Goal: Information Seeking & Learning: Learn about a topic

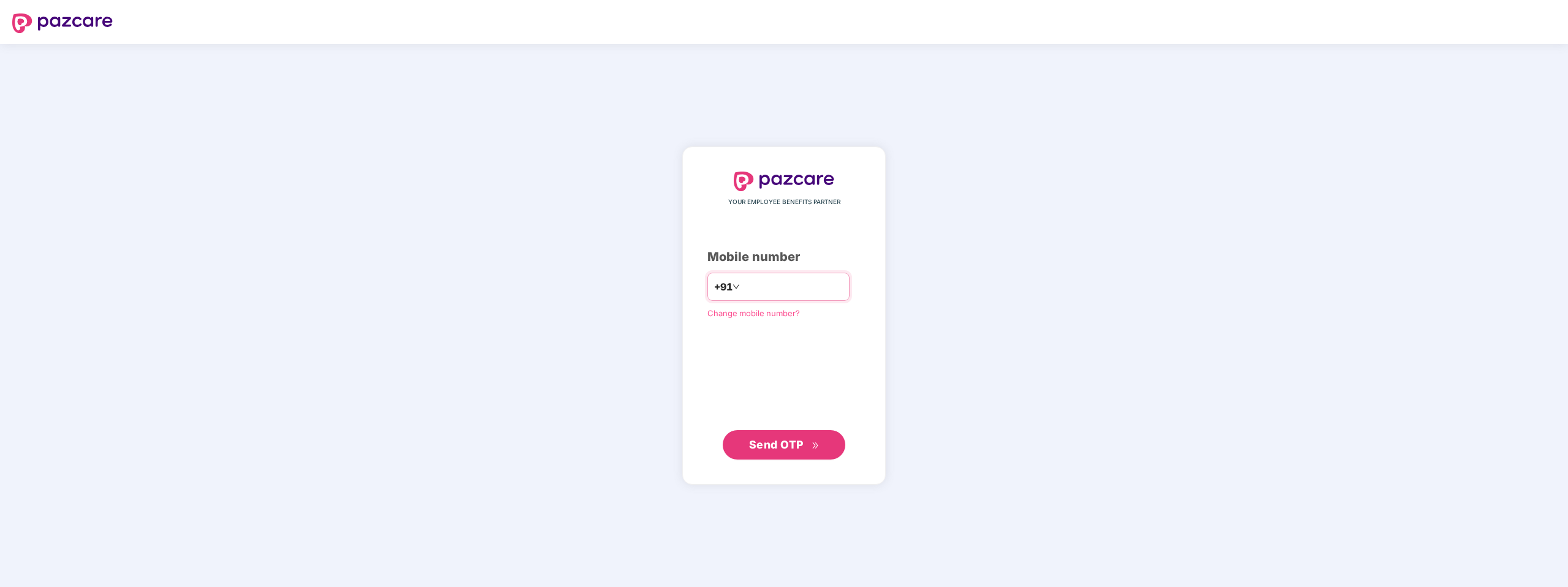
click at [788, 290] on input "number" at bounding box center [792, 286] width 101 height 20
type input "**********"
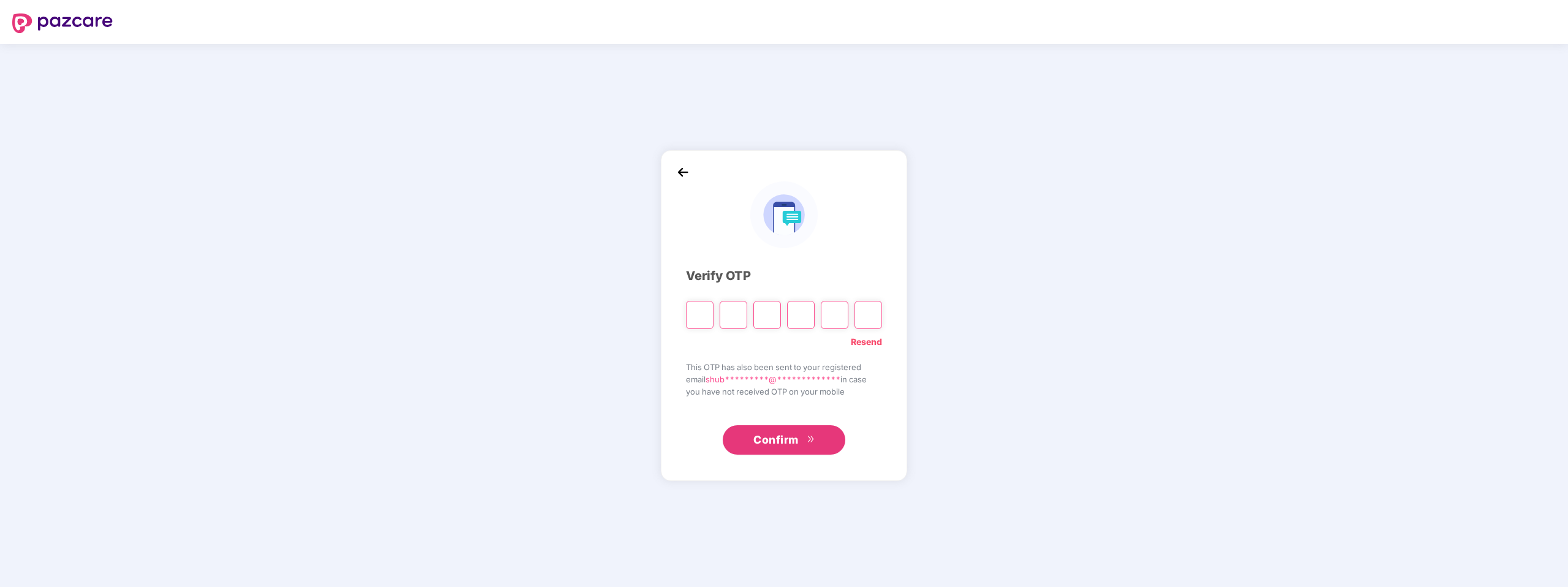
type input "*"
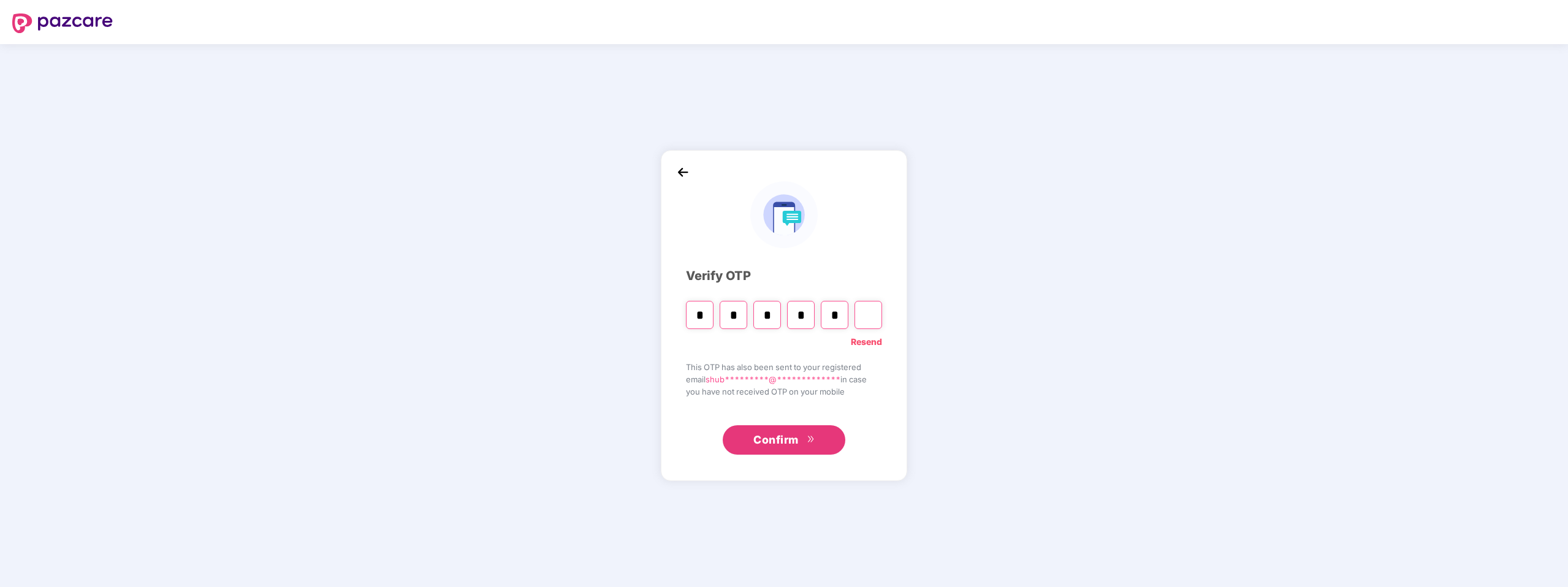
type input "*"
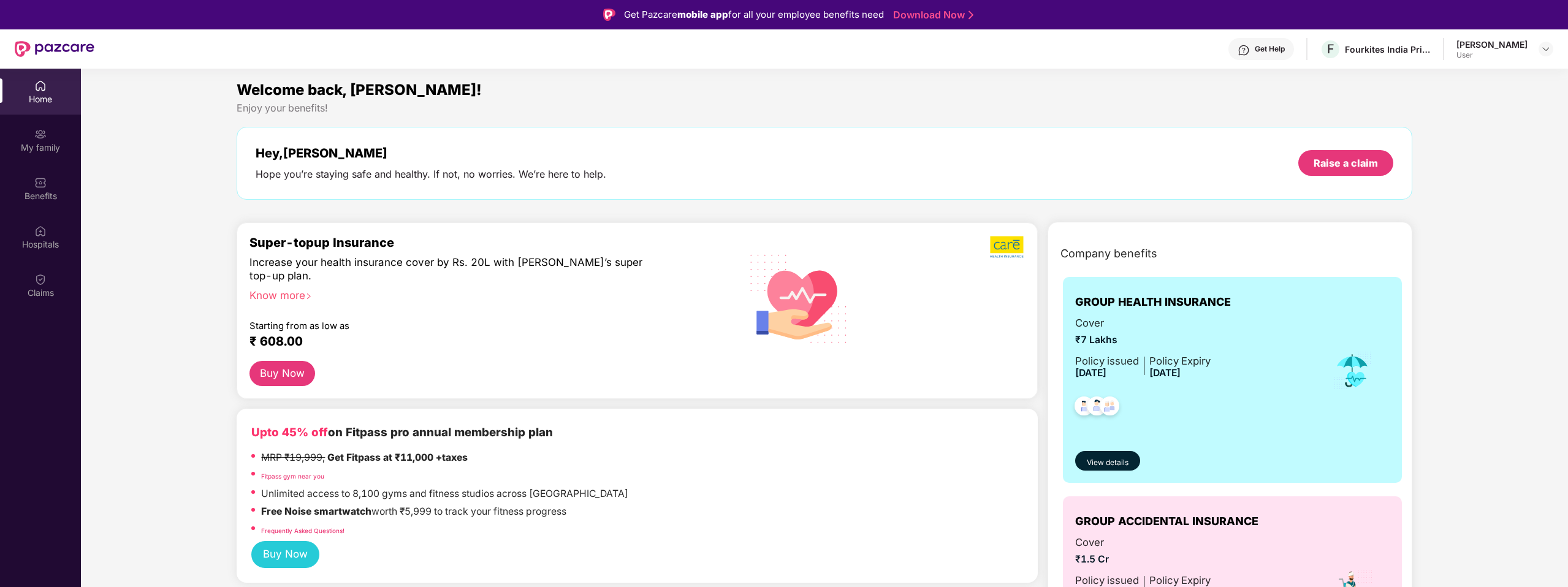
scroll to position [2, 0]
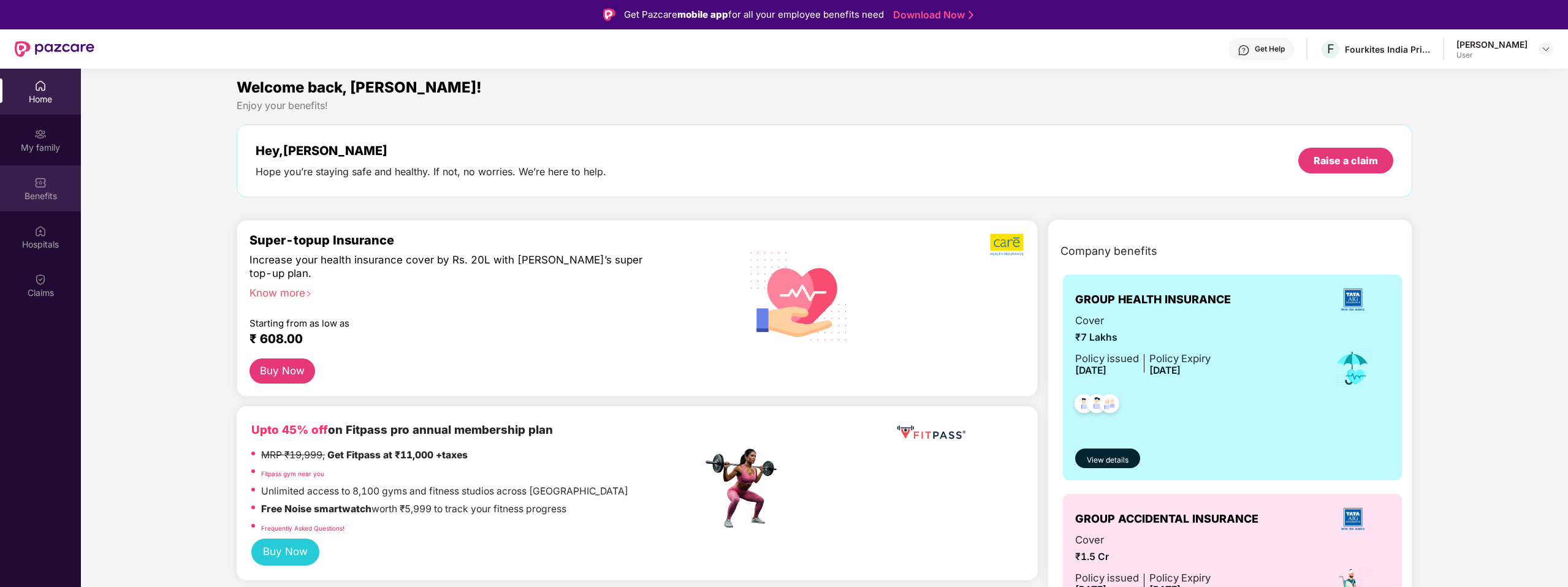
click at [47, 202] on div "Benefits" at bounding box center [41, 188] width 81 height 46
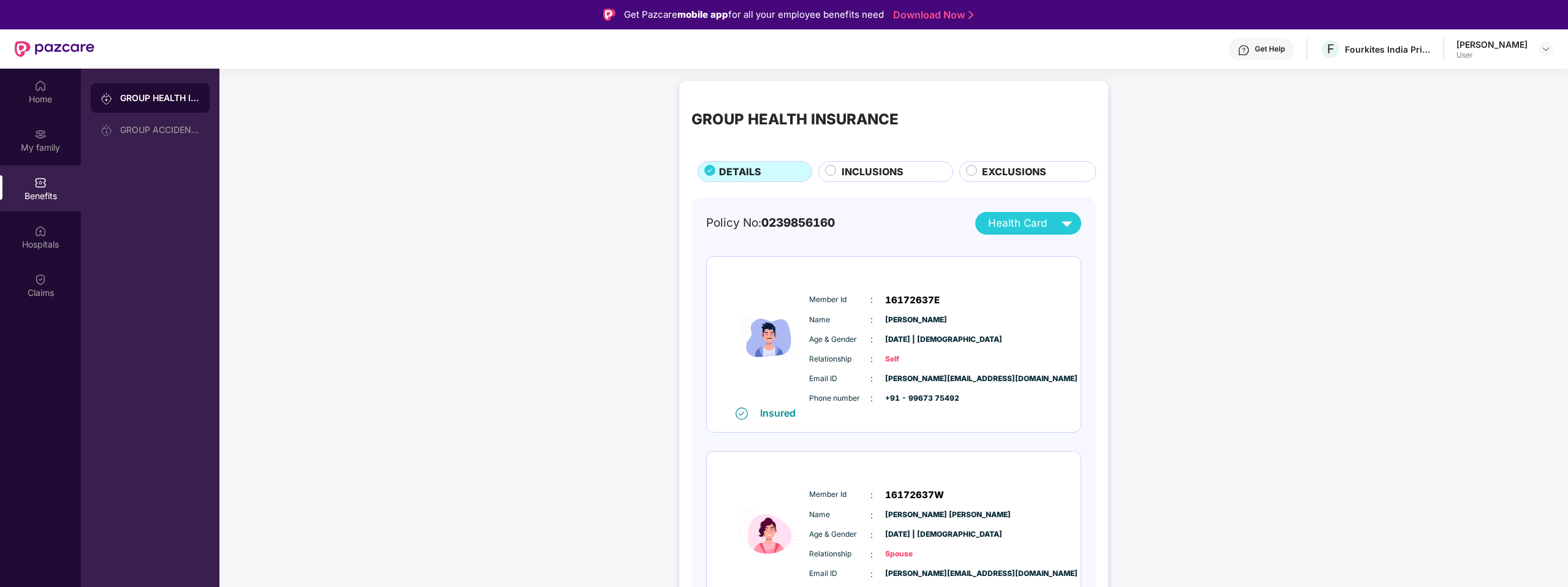
click at [992, 167] on span "EXCLUSIONS" at bounding box center [1014, 172] width 64 height 15
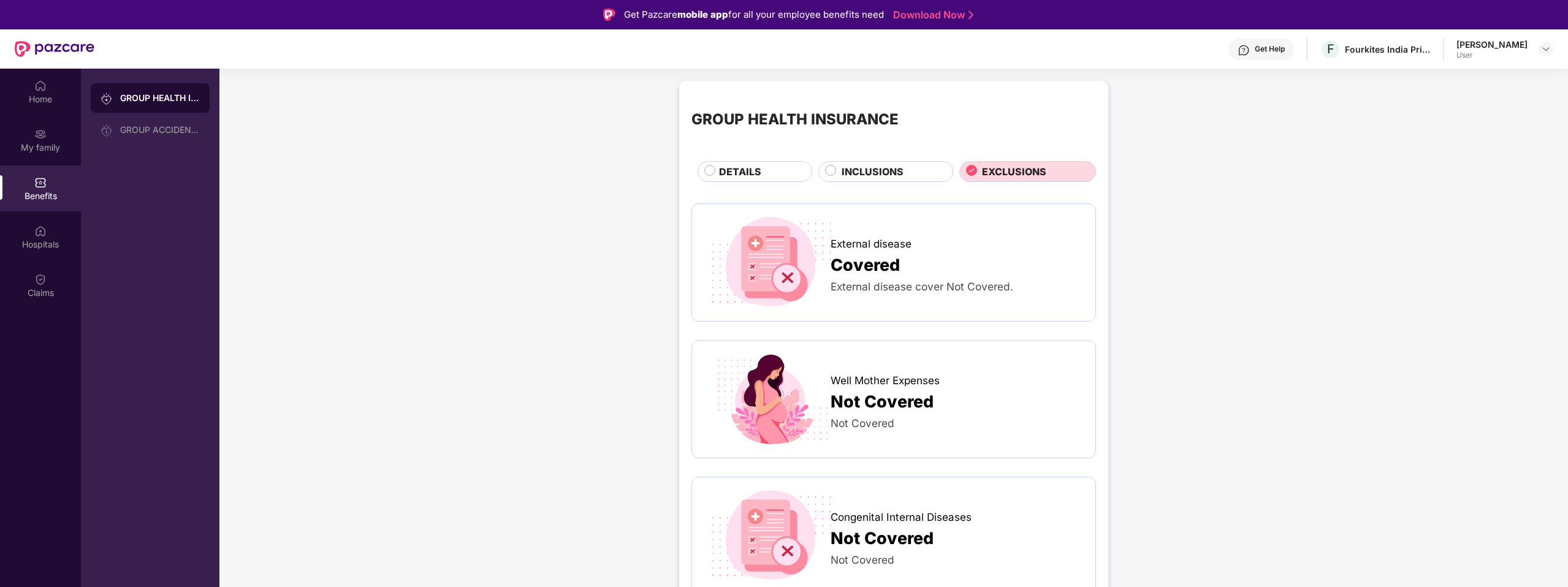
click at [867, 172] on span "INCLUSIONS" at bounding box center [872, 172] width 62 height 15
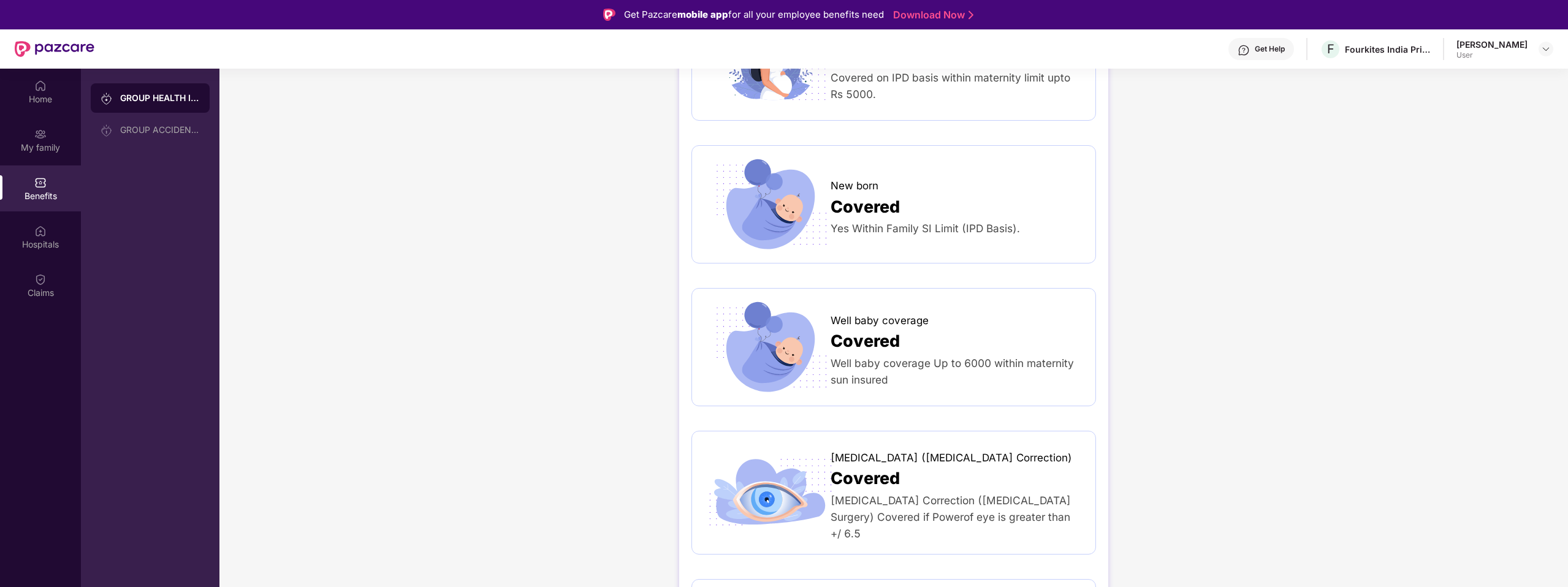
scroll to position [2765, 0]
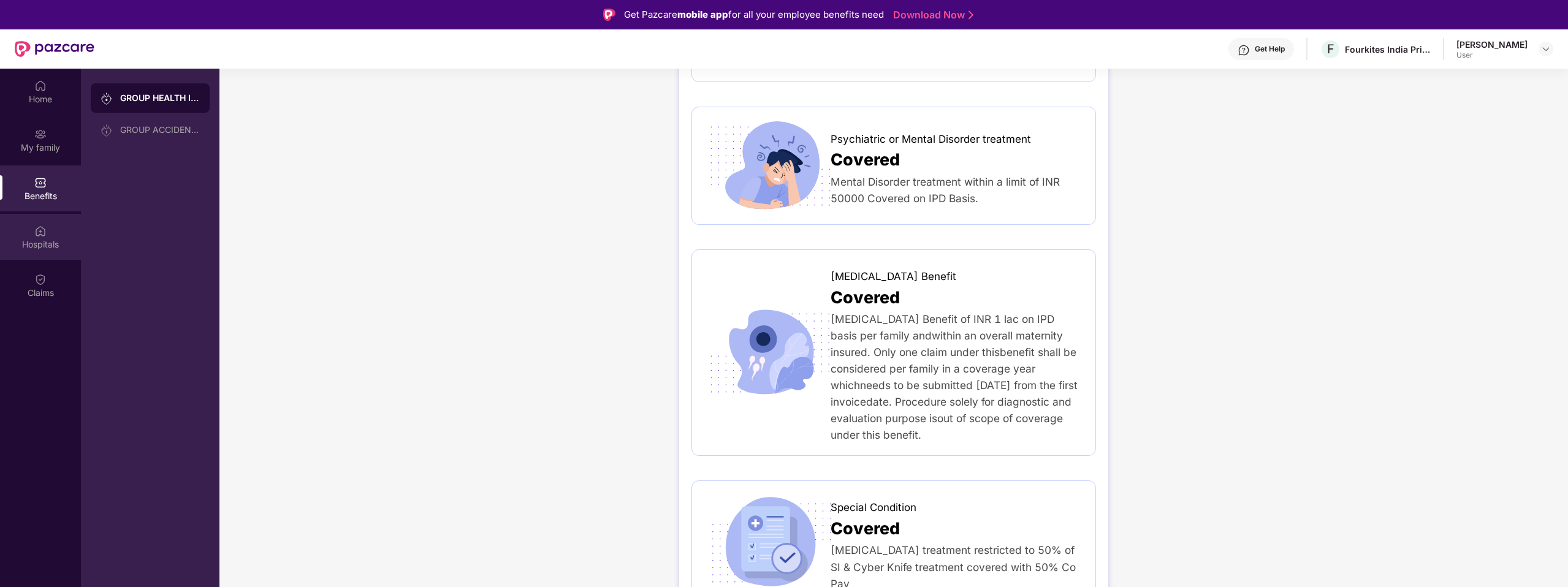
click at [47, 225] on div "Hospitals" at bounding box center [41, 236] width 81 height 46
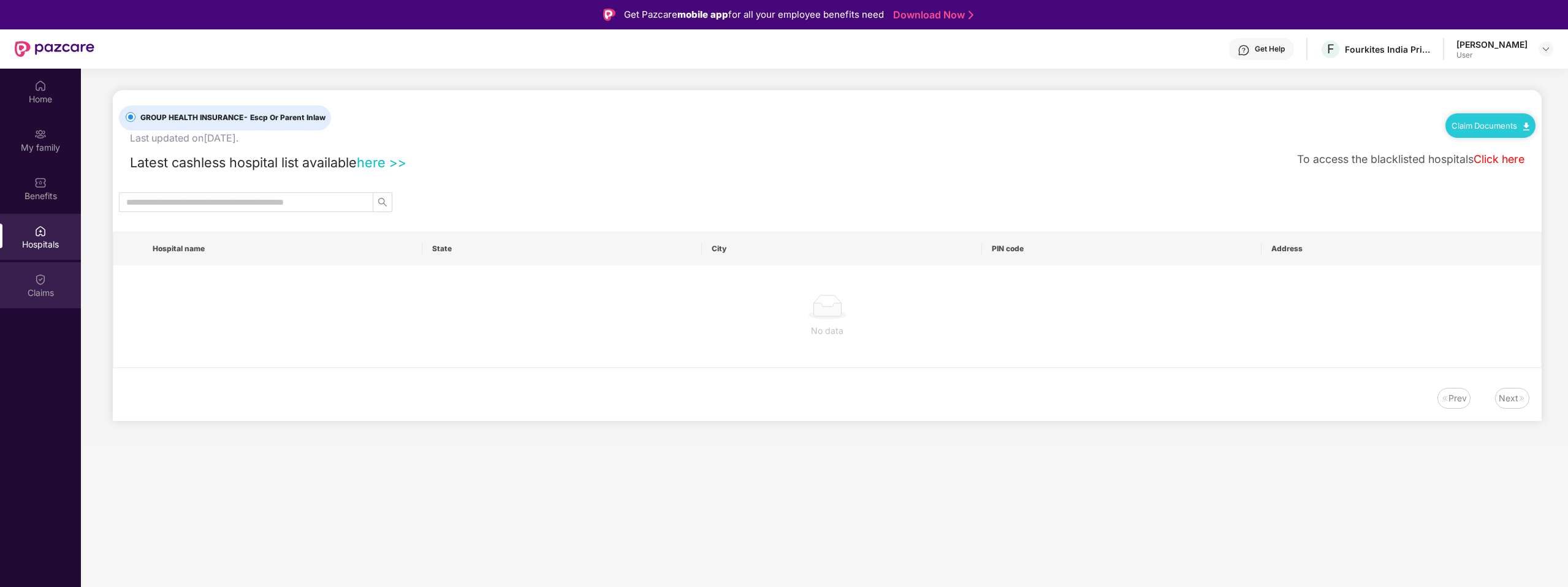
click at [48, 288] on div "Claims" at bounding box center [41, 293] width 81 height 12
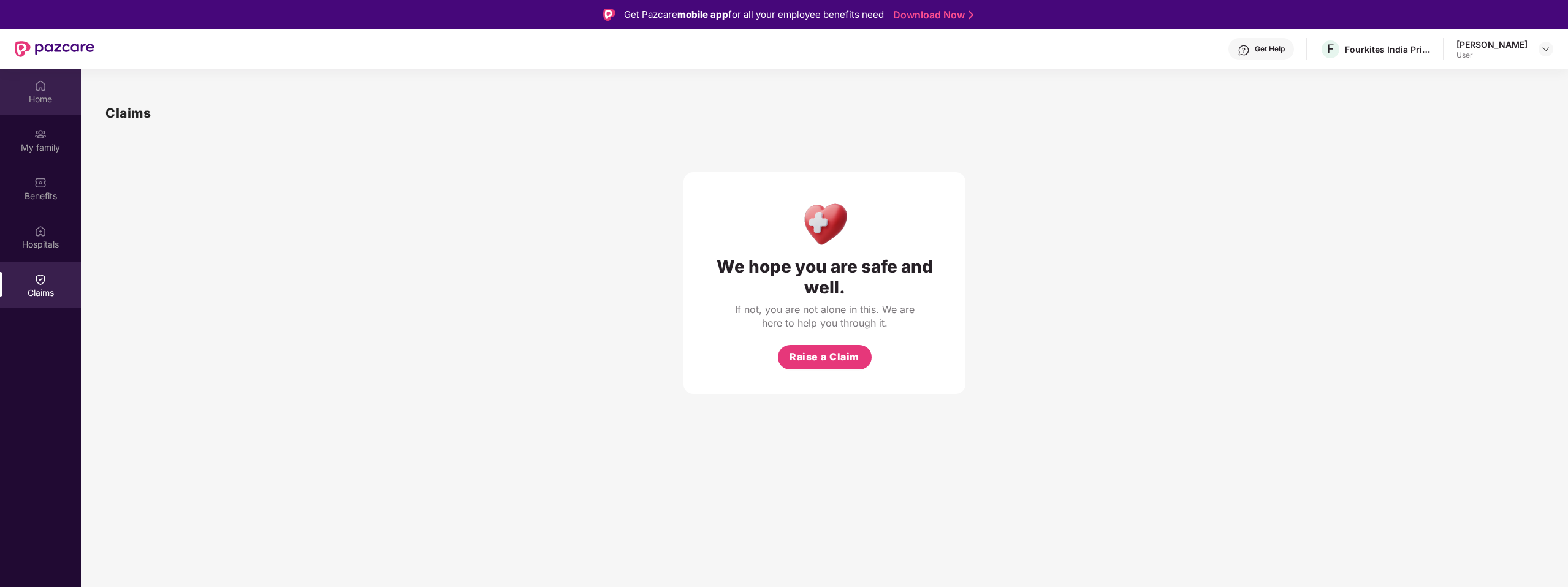
click at [47, 96] on div "Home" at bounding box center [41, 99] width 81 height 12
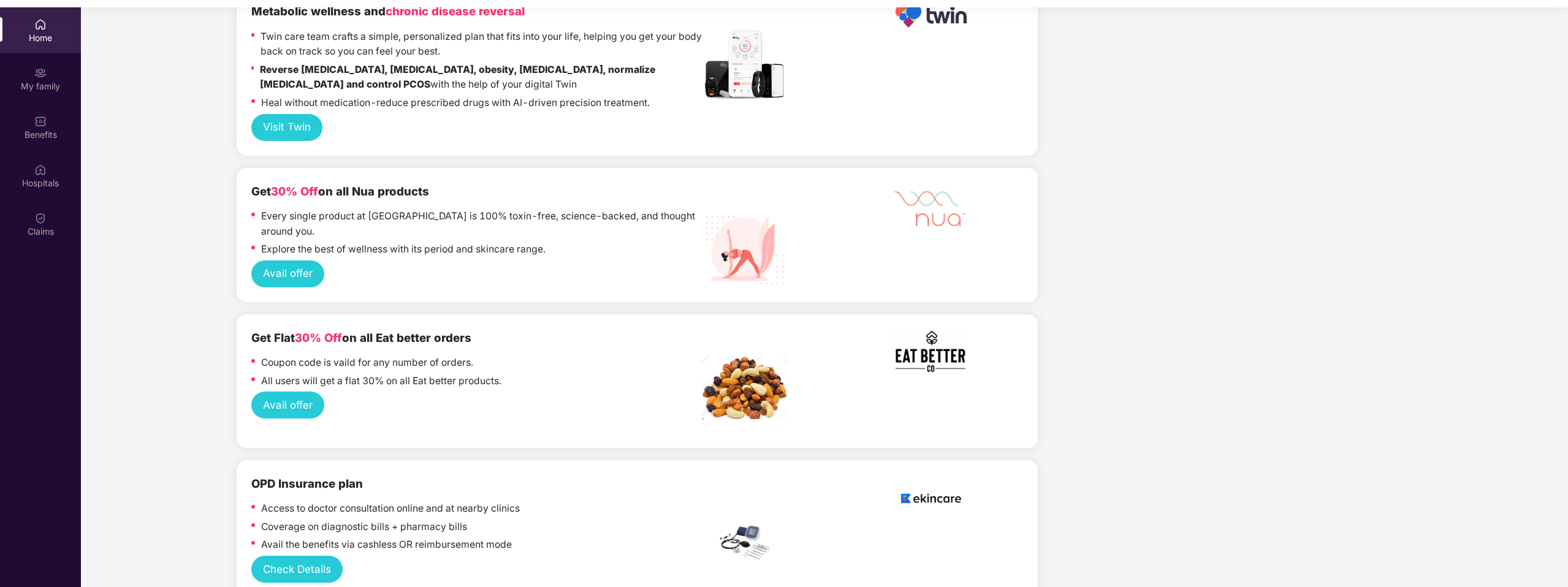
scroll to position [69, 0]
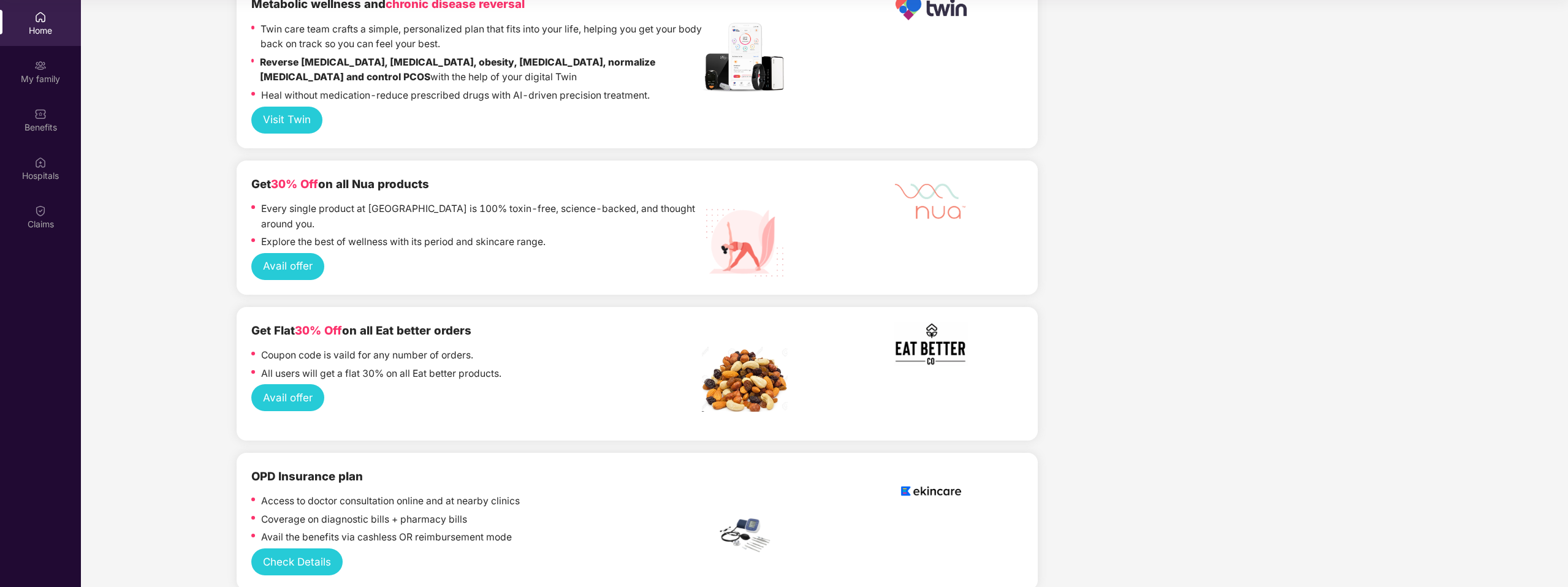
click at [412, 471] on div "OPD Insurance plan Access to doctor consultation online and at nearby clinics C…" at bounding box center [476, 508] width 450 height 81
click at [293, 549] on button "Check Details" at bounding box center [297, 562] width 91 height 27
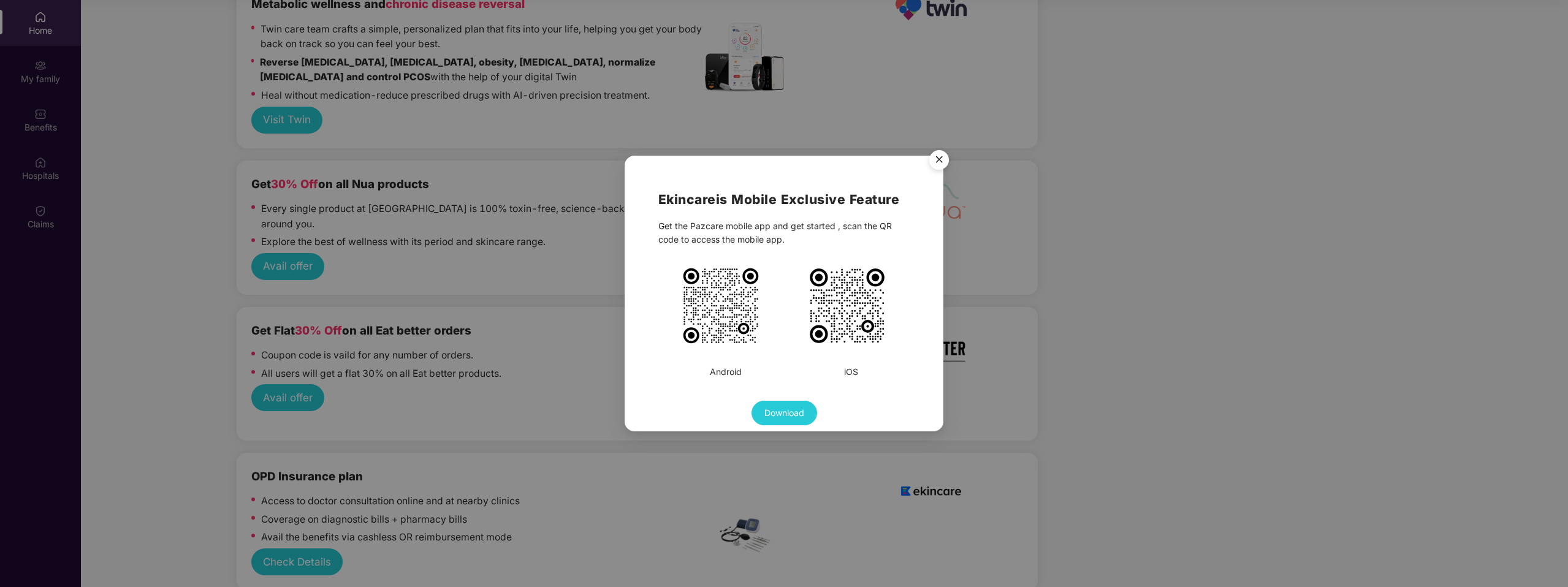
click at [725, 315] on img at bounding box center [721, 306] width 80 height 80
click at [941, 164] on img "Close" at bounding box center [938, 162] width 34 height 34
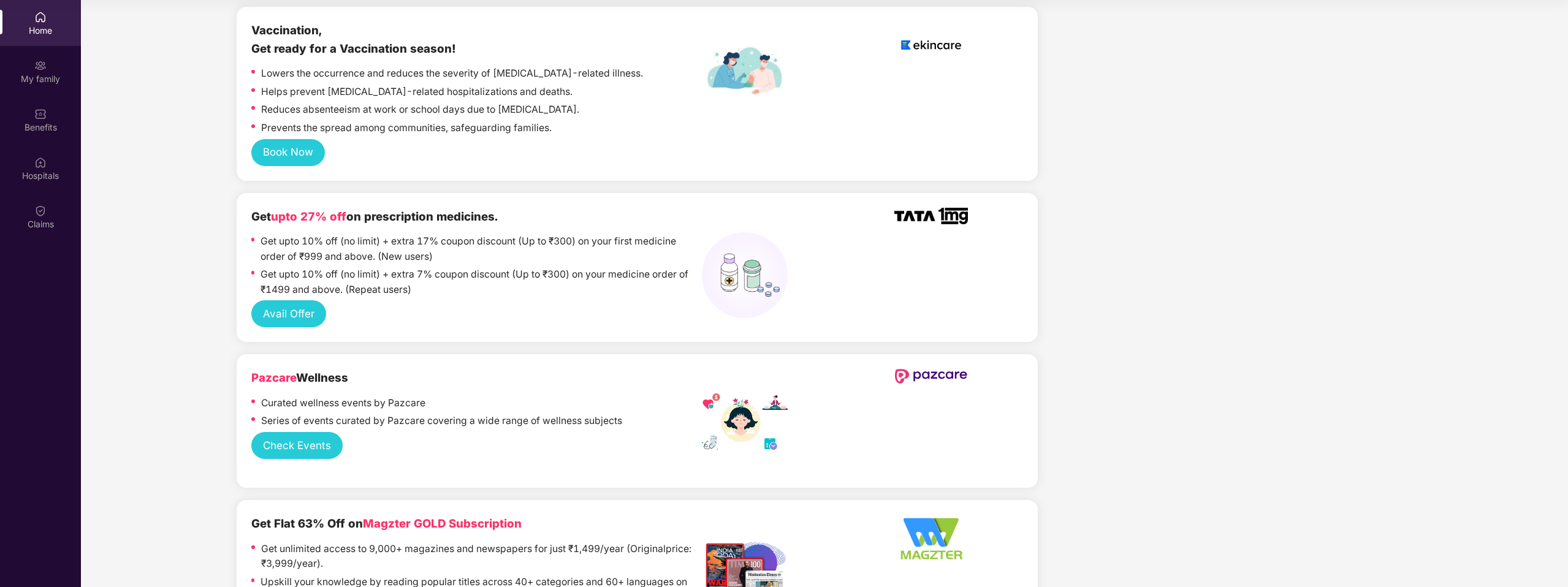
scroll to position [0, 0]
